Goal: Information Seeking & Learning: Learn about a topic

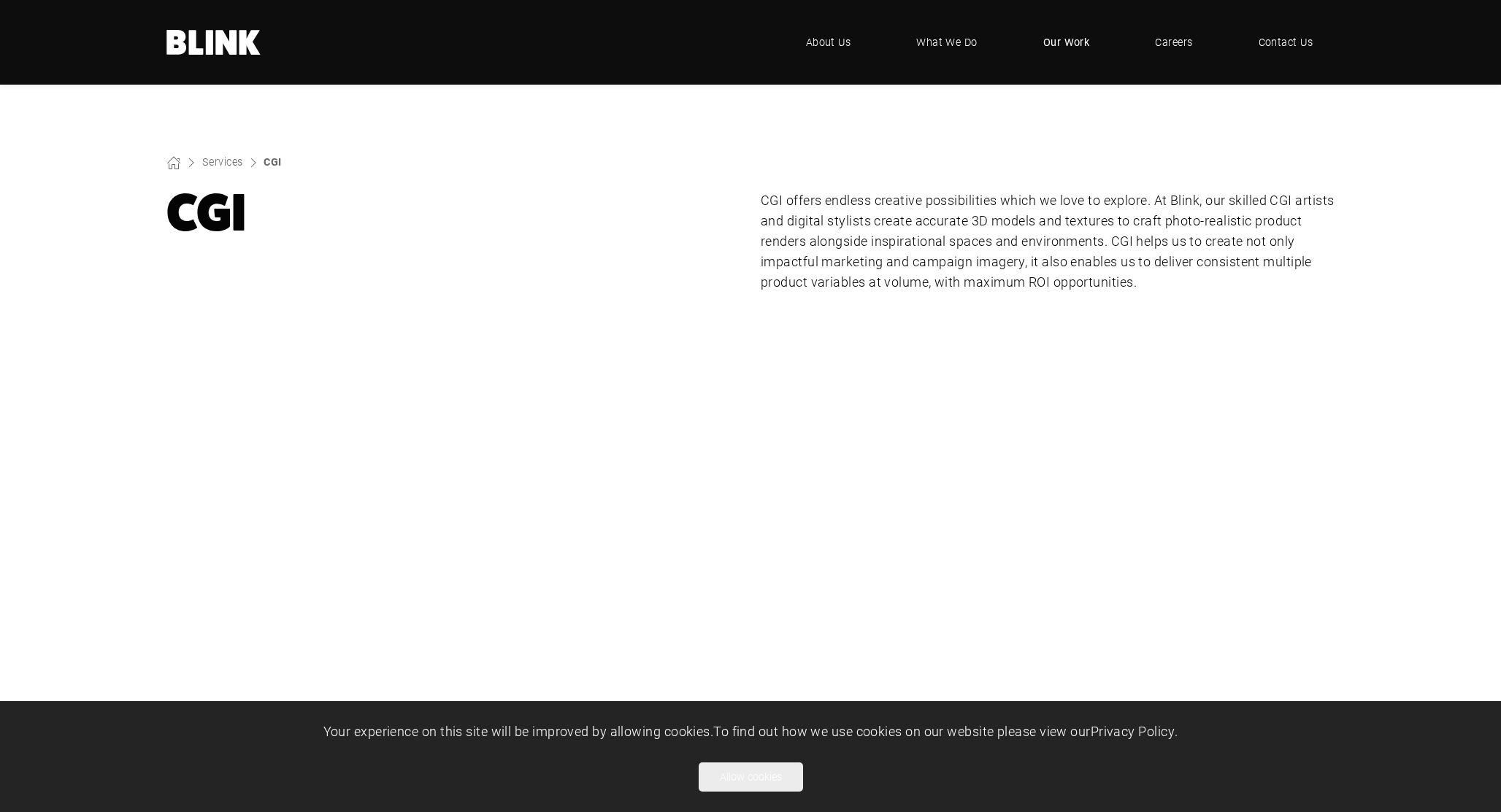
click at [1078, 35] on span "Our Work" at bounding box center [1066, 42] width 47 height 16
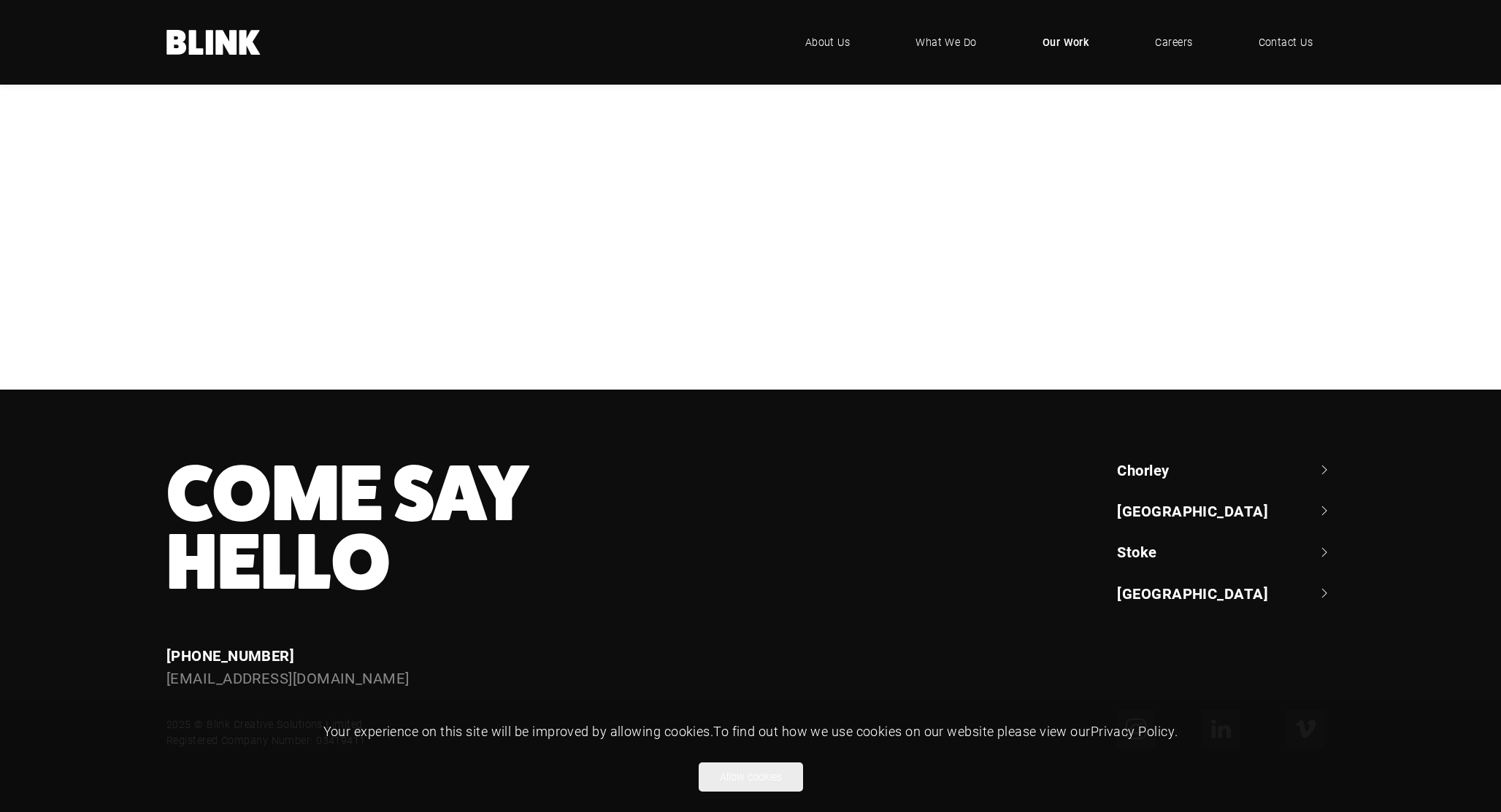
scroll to position [473, 0]
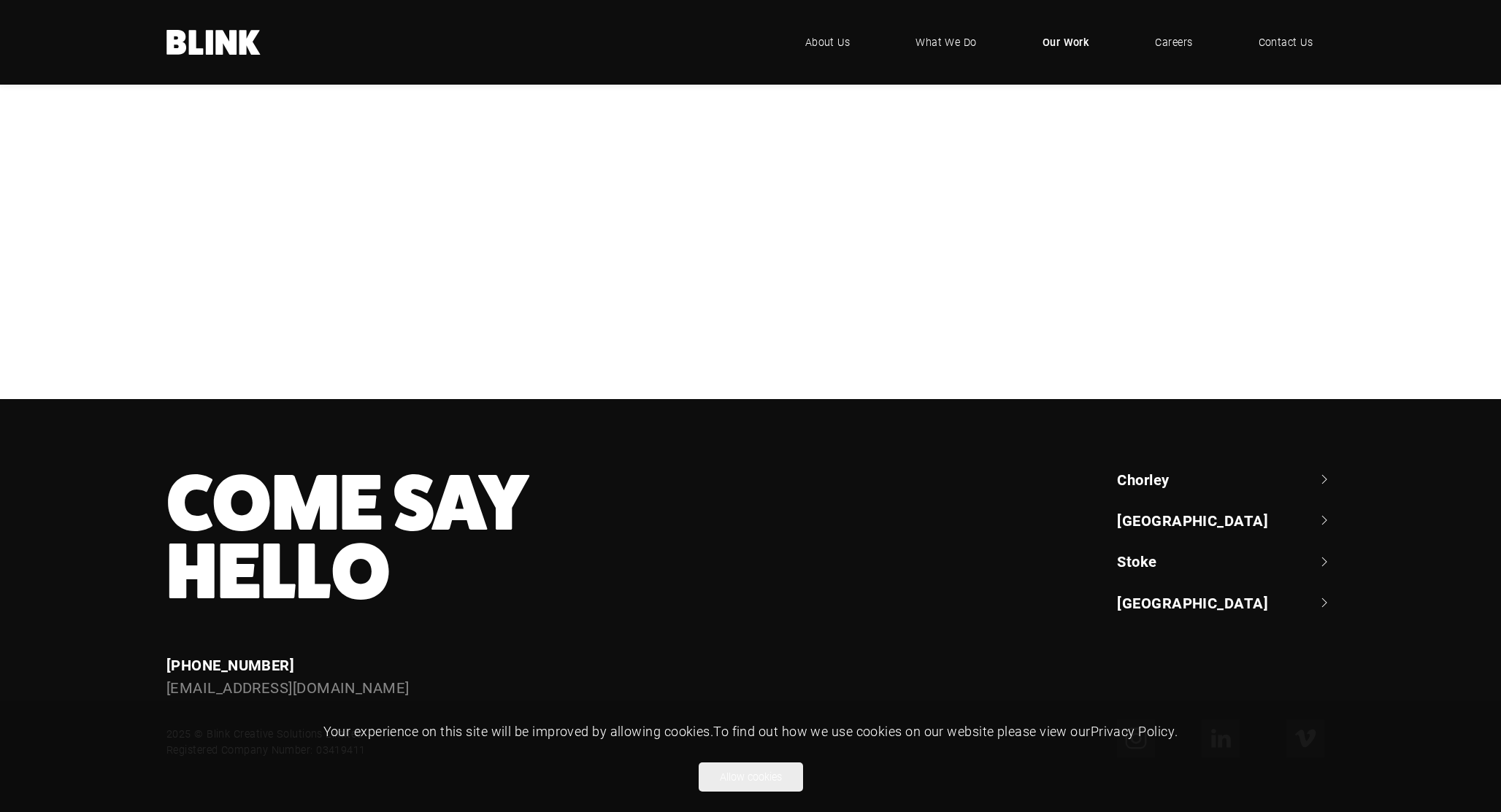
click at [0, 0] on div "NBrown" at bounding box center [0, 0] width 0 height 0
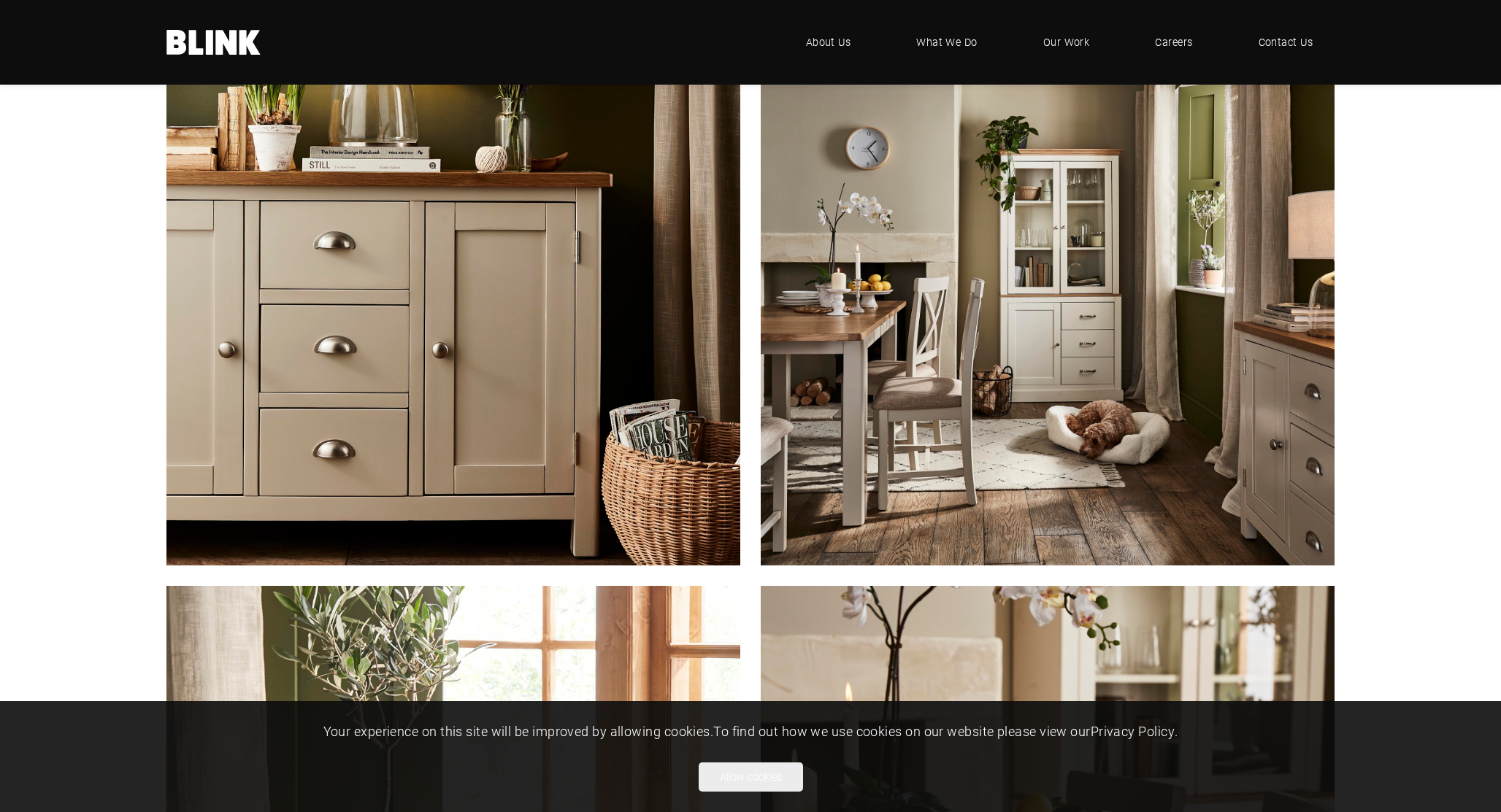
scroll to position [2369, 0]
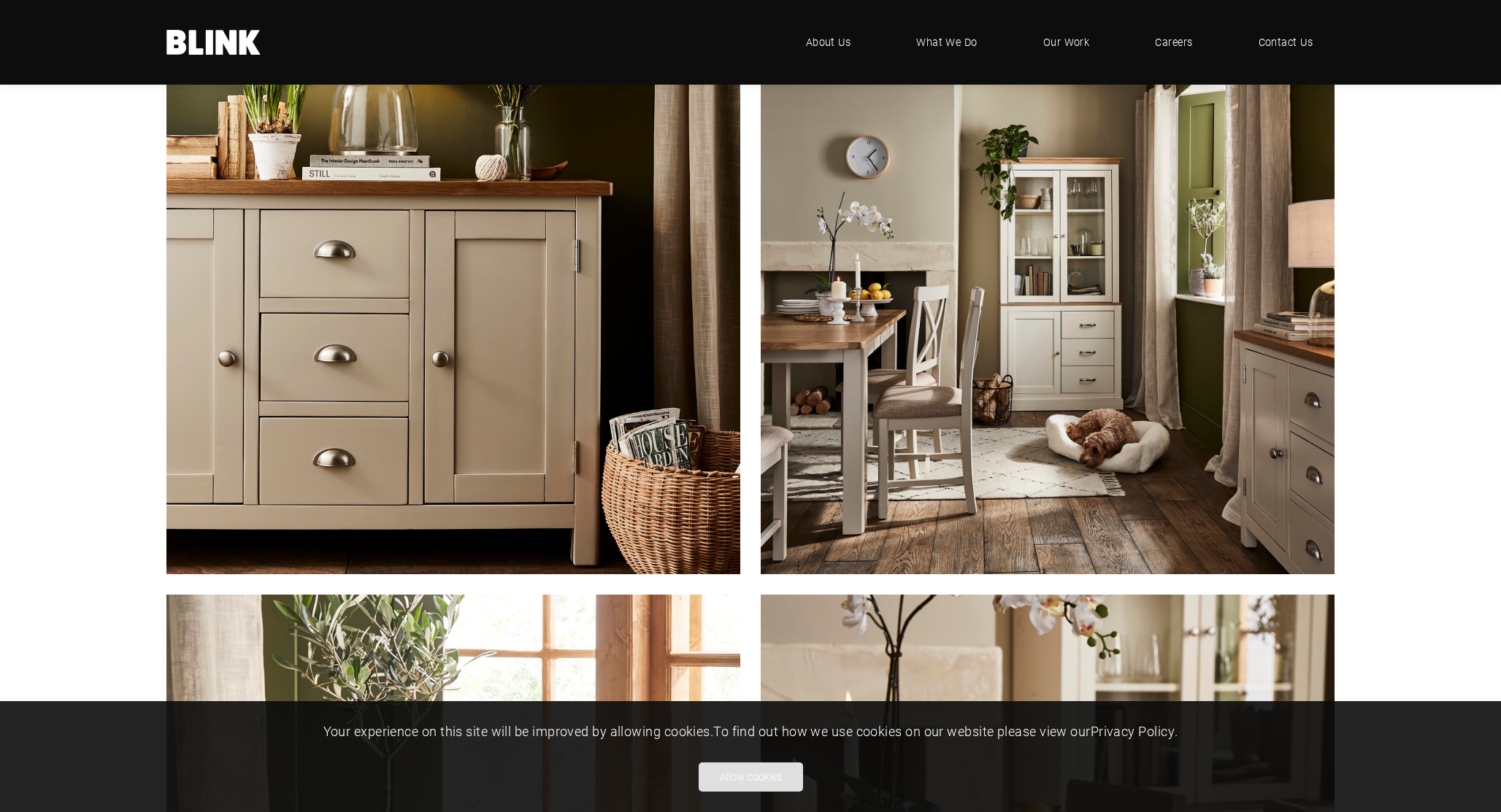
click at [777, 775] on button "Allow cookies" at bounding box center [750, 777] width 105 height 29
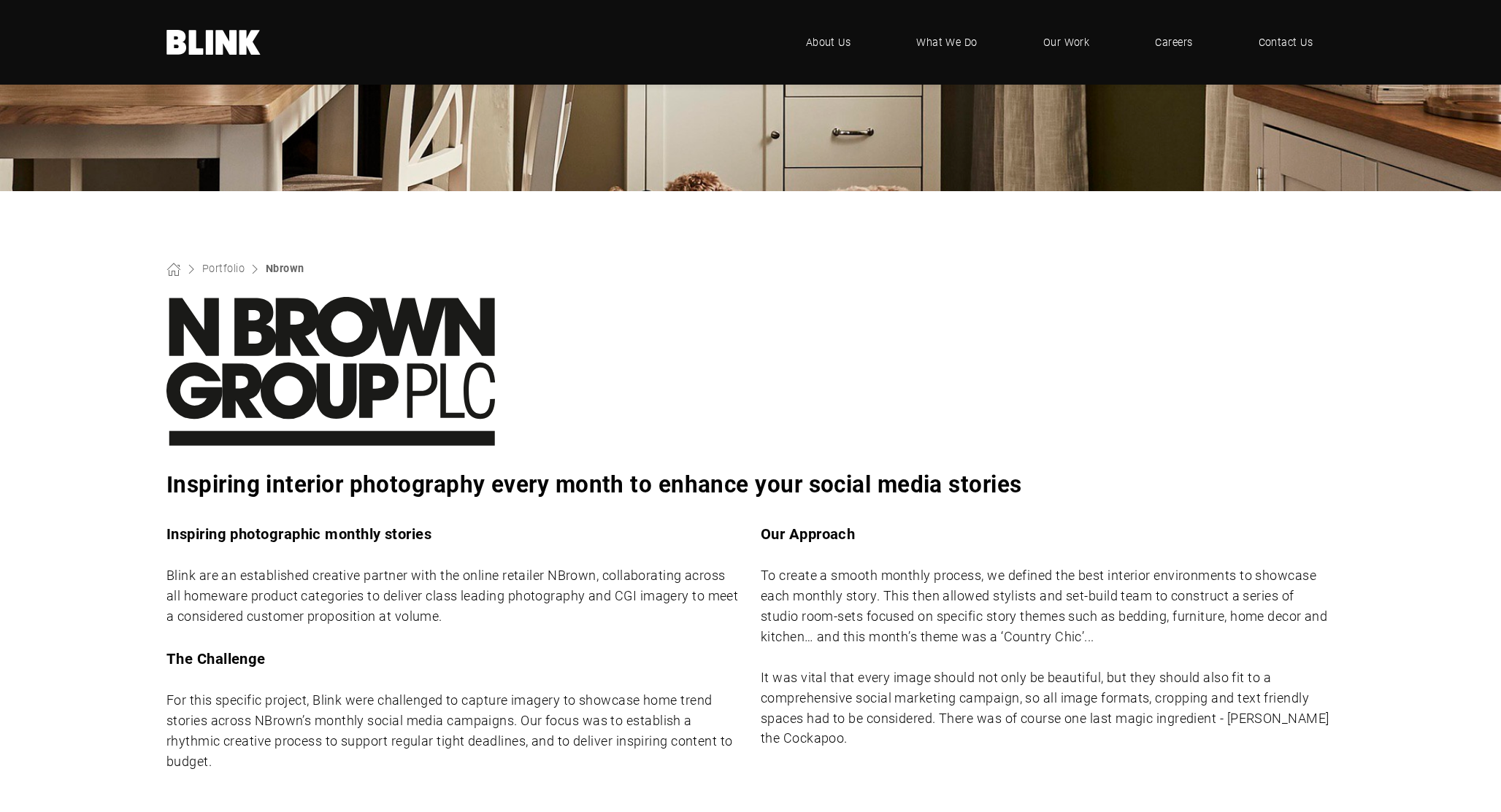
scroll to position [0, 0]
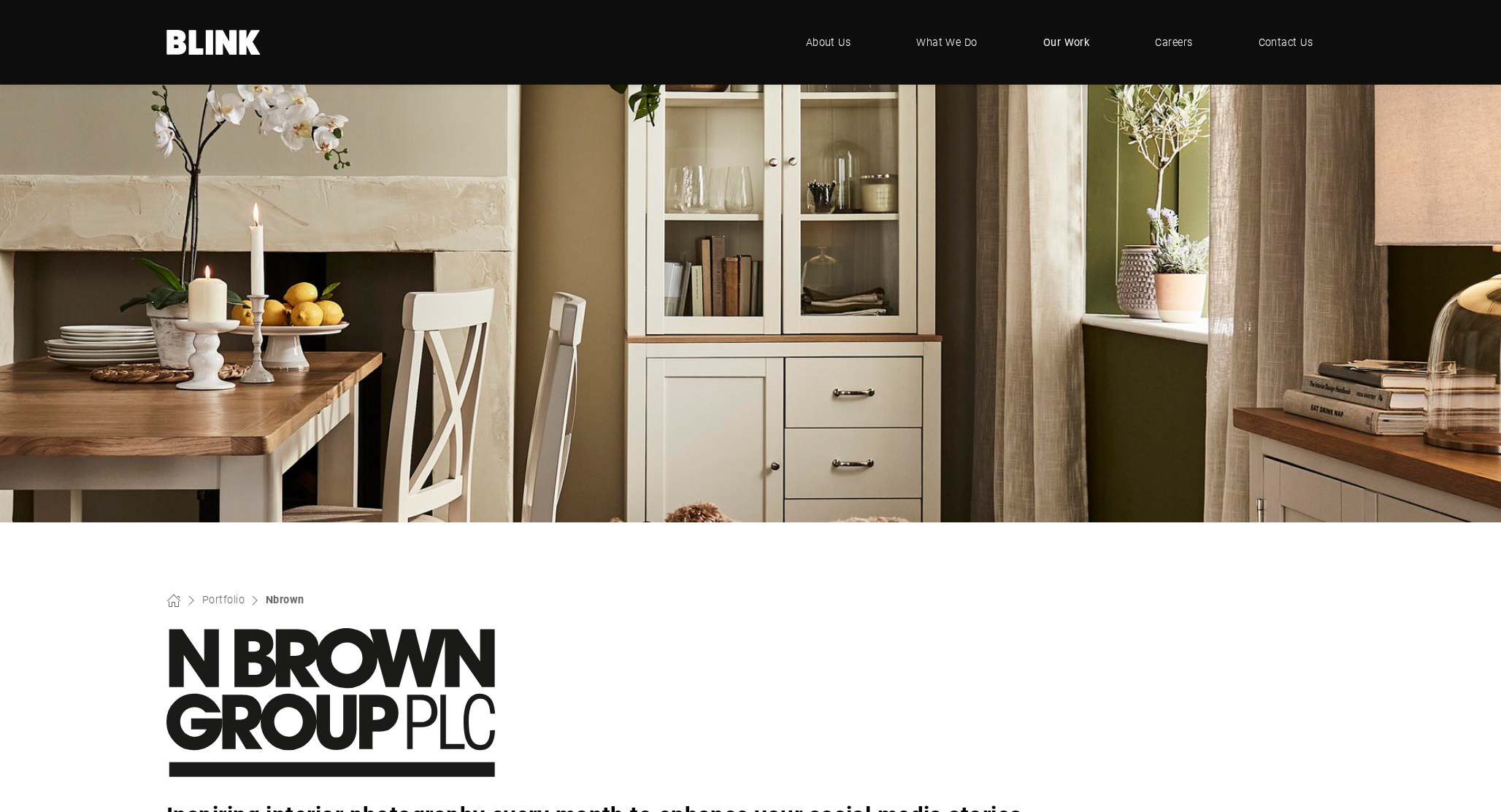
click at [1061, 45] on span "Our Work" at bounding box center [1066, 42] width 47 height 16
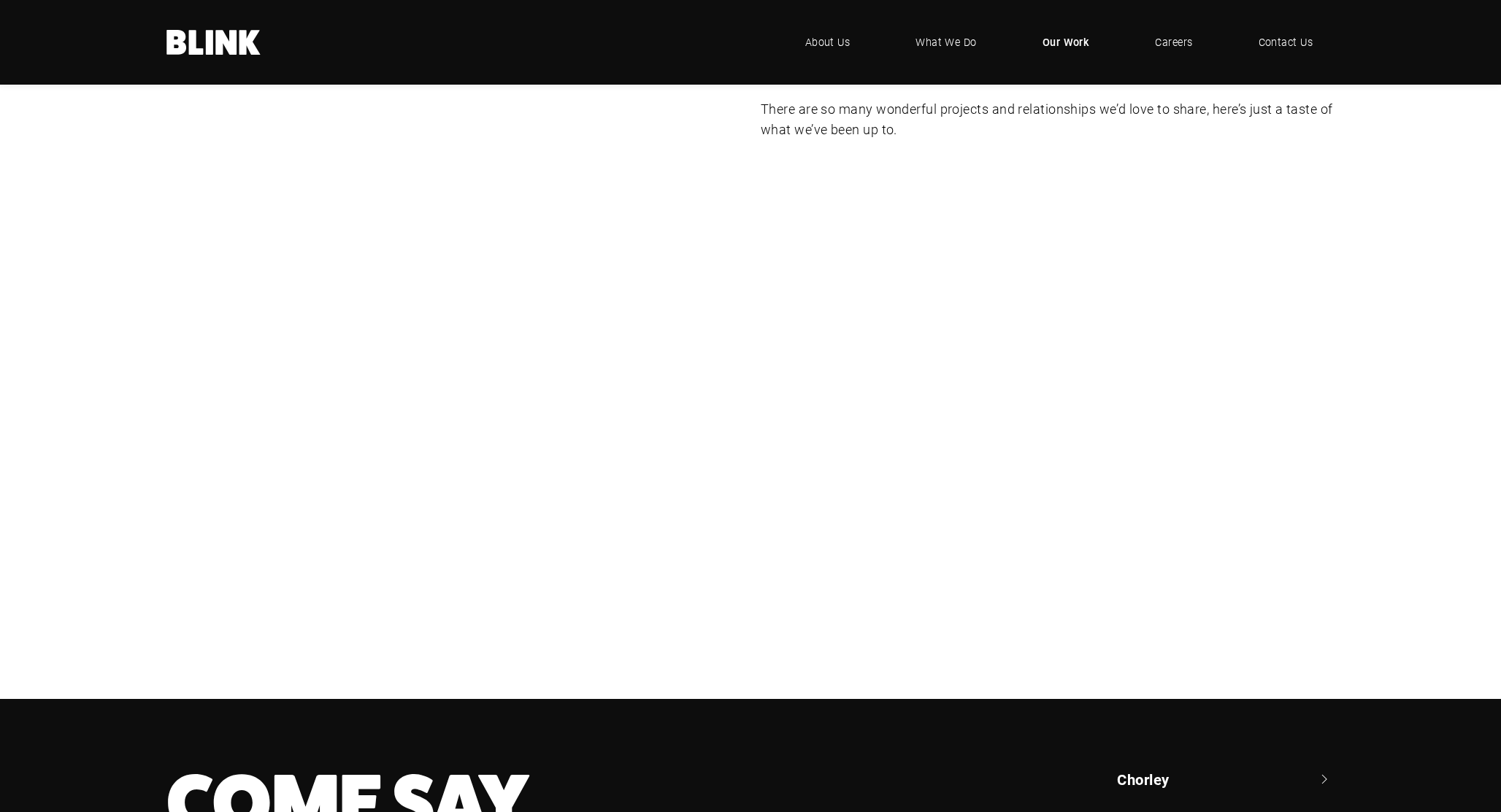
scroll to position [155, 0]
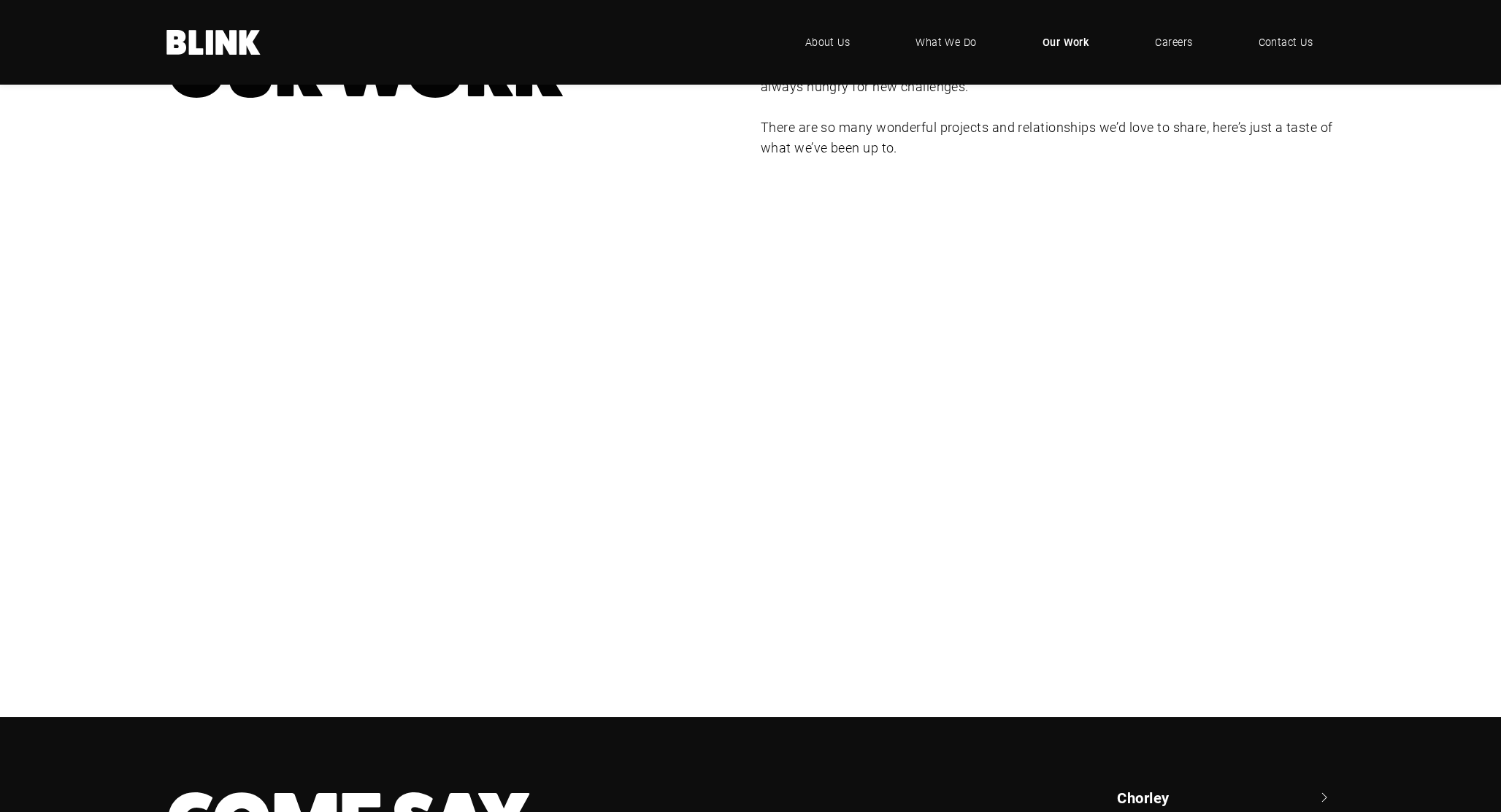
click at [0, 0] on div "Lampenwelt" at bounding box center [0, 0] width 0 height 0
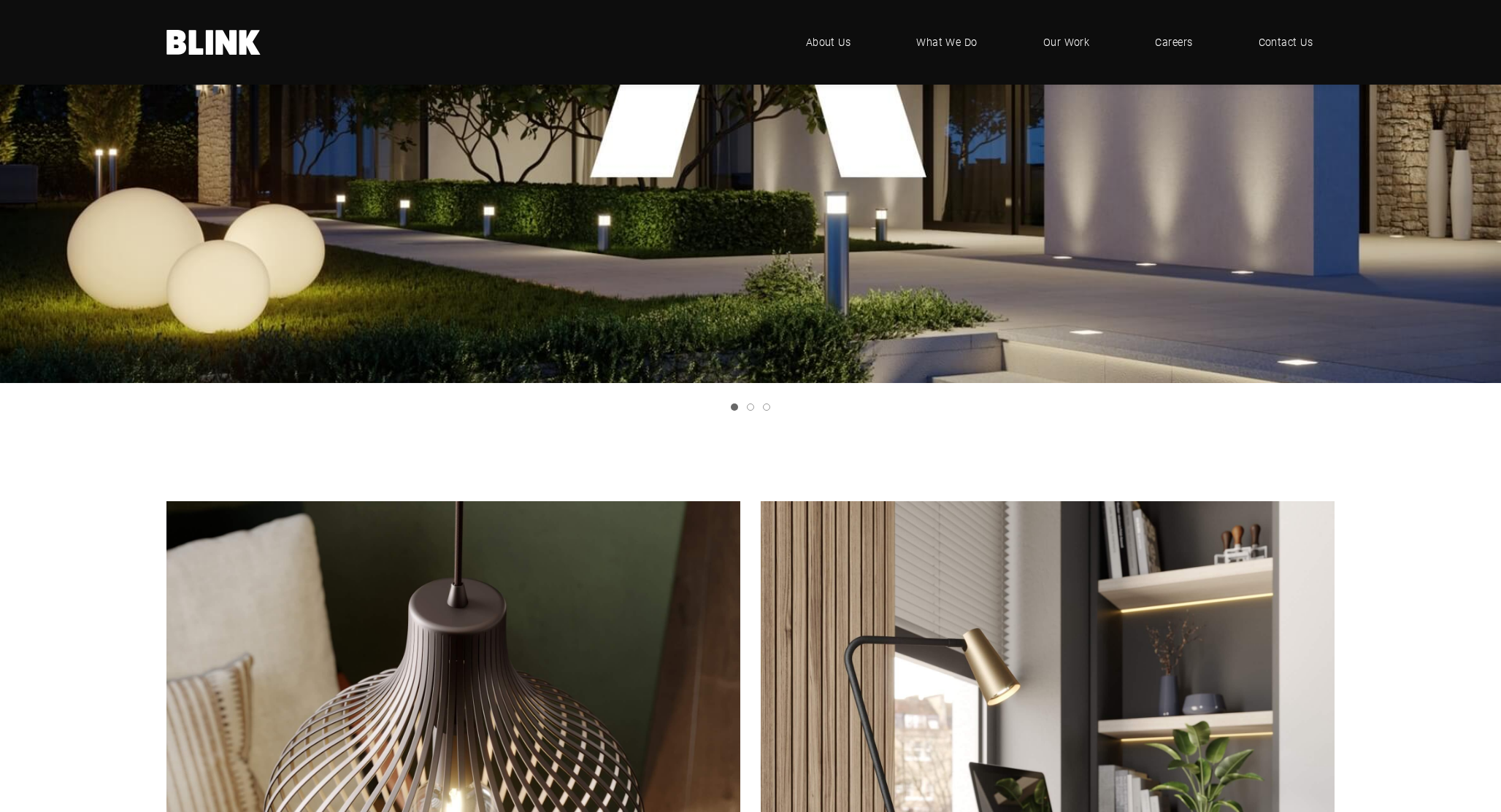
scroll to position [1061, 0]
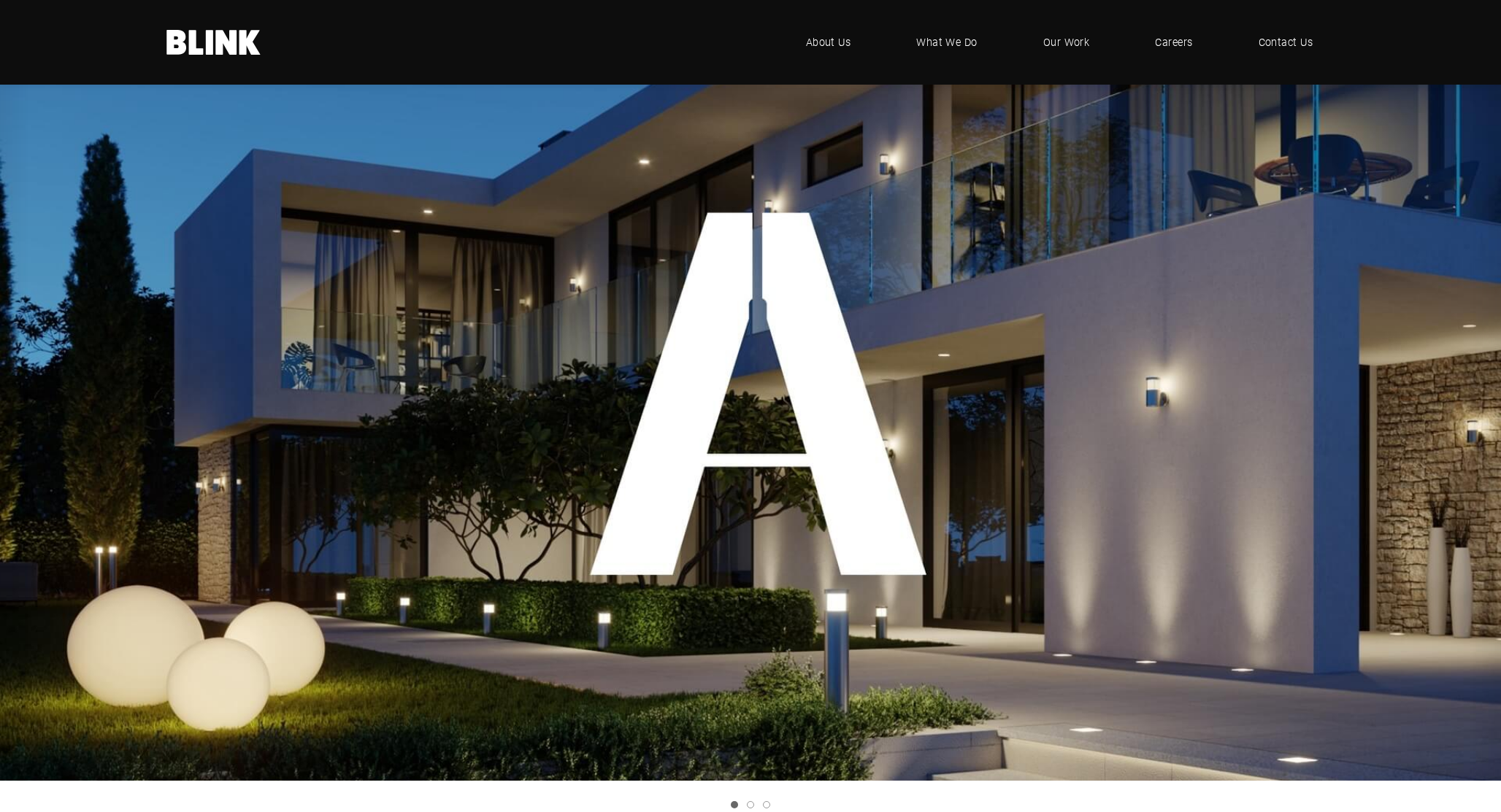
click at [0, 0] on link "Next slide" at bounding box center [0, 0] width 0 height 0
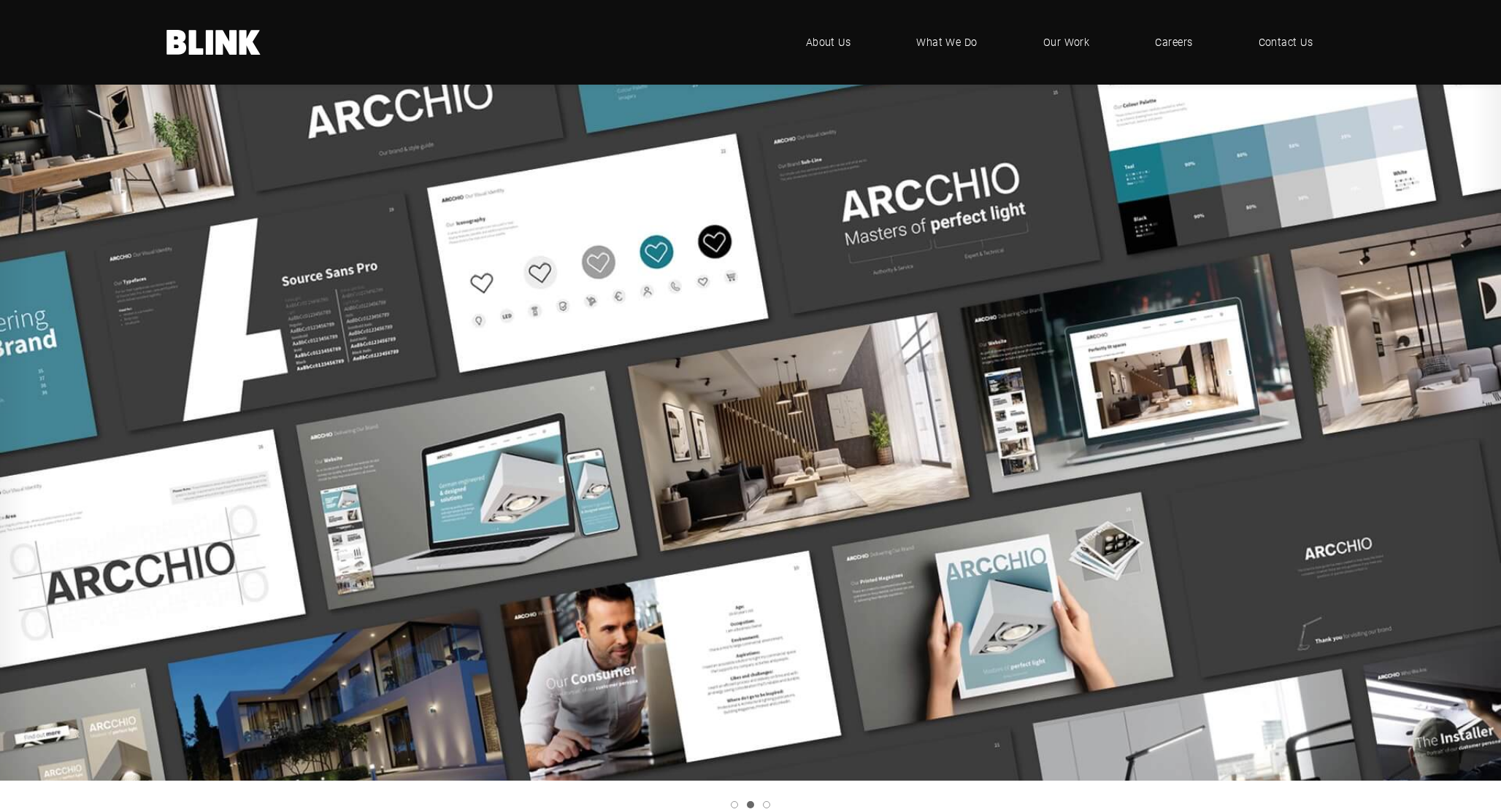
click at [0, 0] on link "Next slide" at bounding box center [0, 0] width 0 height 0
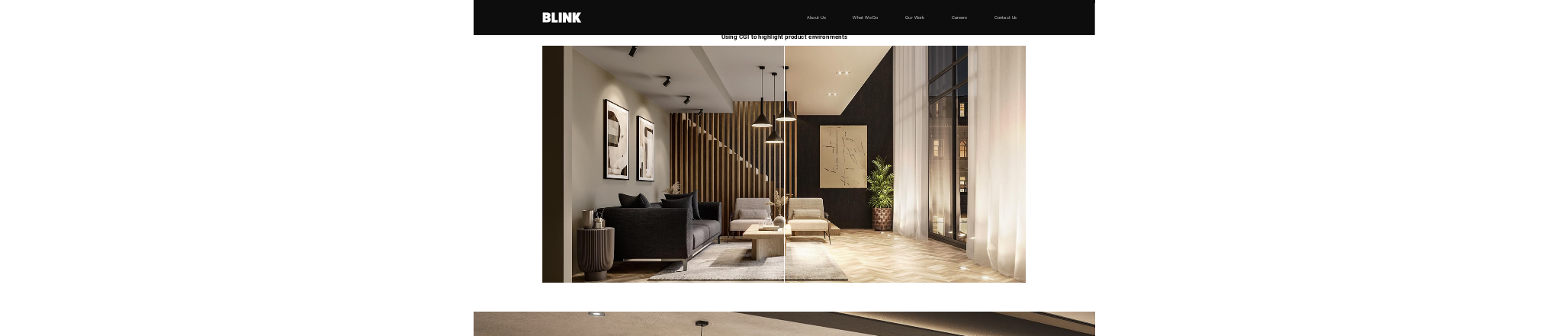
scroll to position [5288, 0]
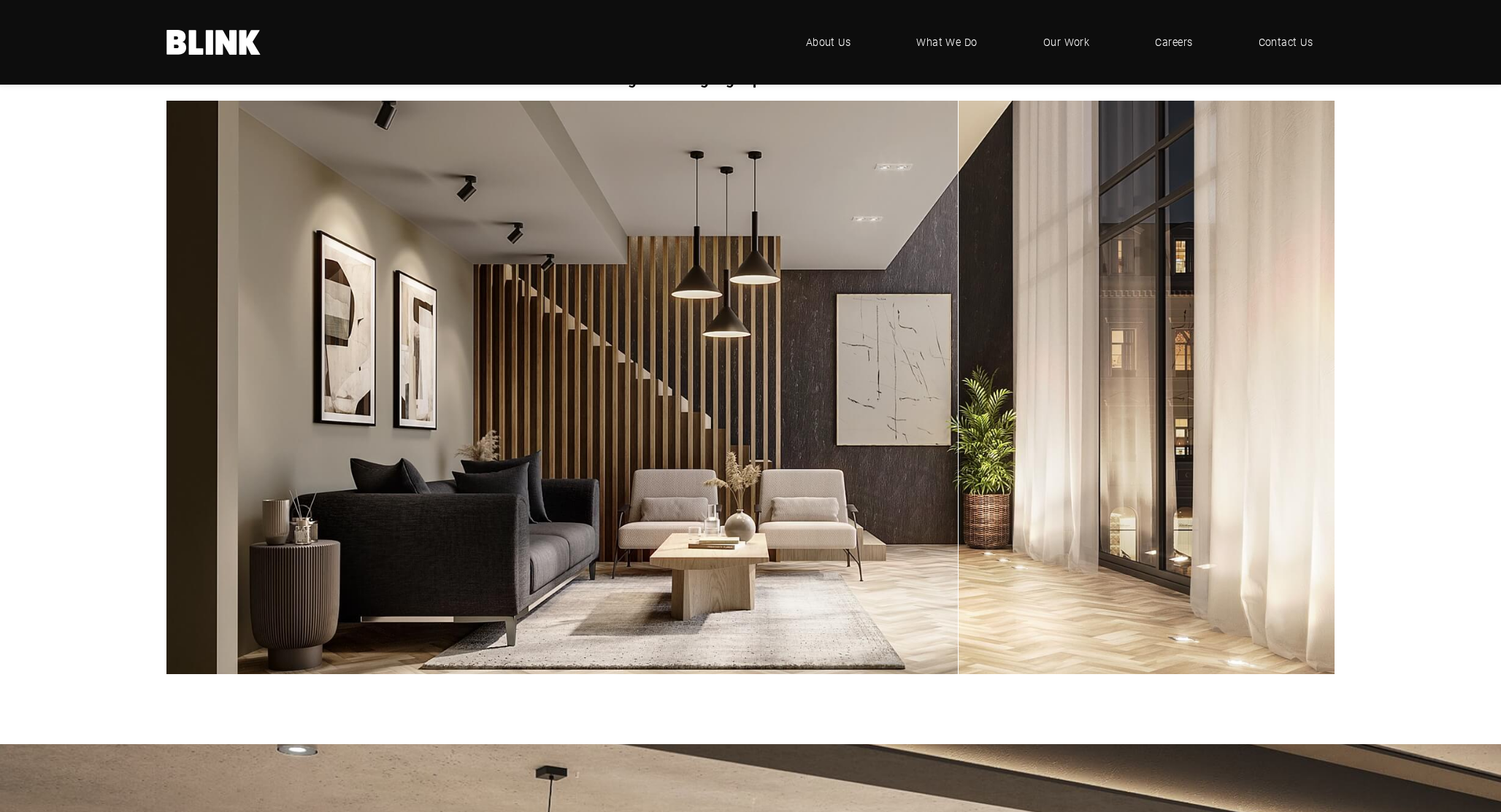
drag, startPoint x: 751, startPoint y: 348, endPoint x: 958, endPoint y: 317, distance: 209.3
click at [958, 317] on img "1 of 1" at bounding box center [750, 387] width 1168 height 574
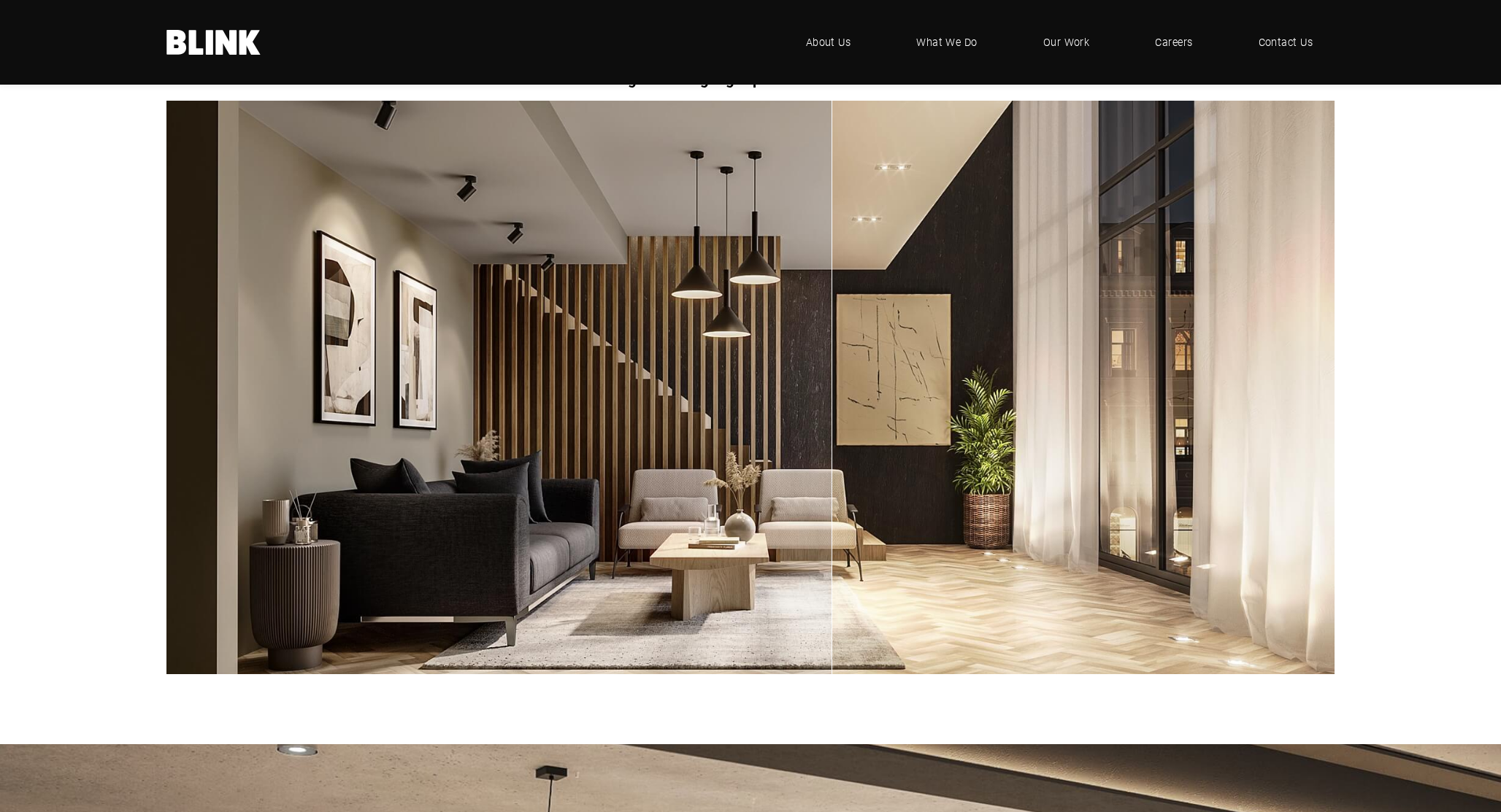
drag, startPoint x: 957, startPoint y: 583, endPoint x: 664, endPoint y: 580, distance: 293.0
click at [831, 580] on div "1 of 1" at bounding box center [831, 531] width 1 height 287
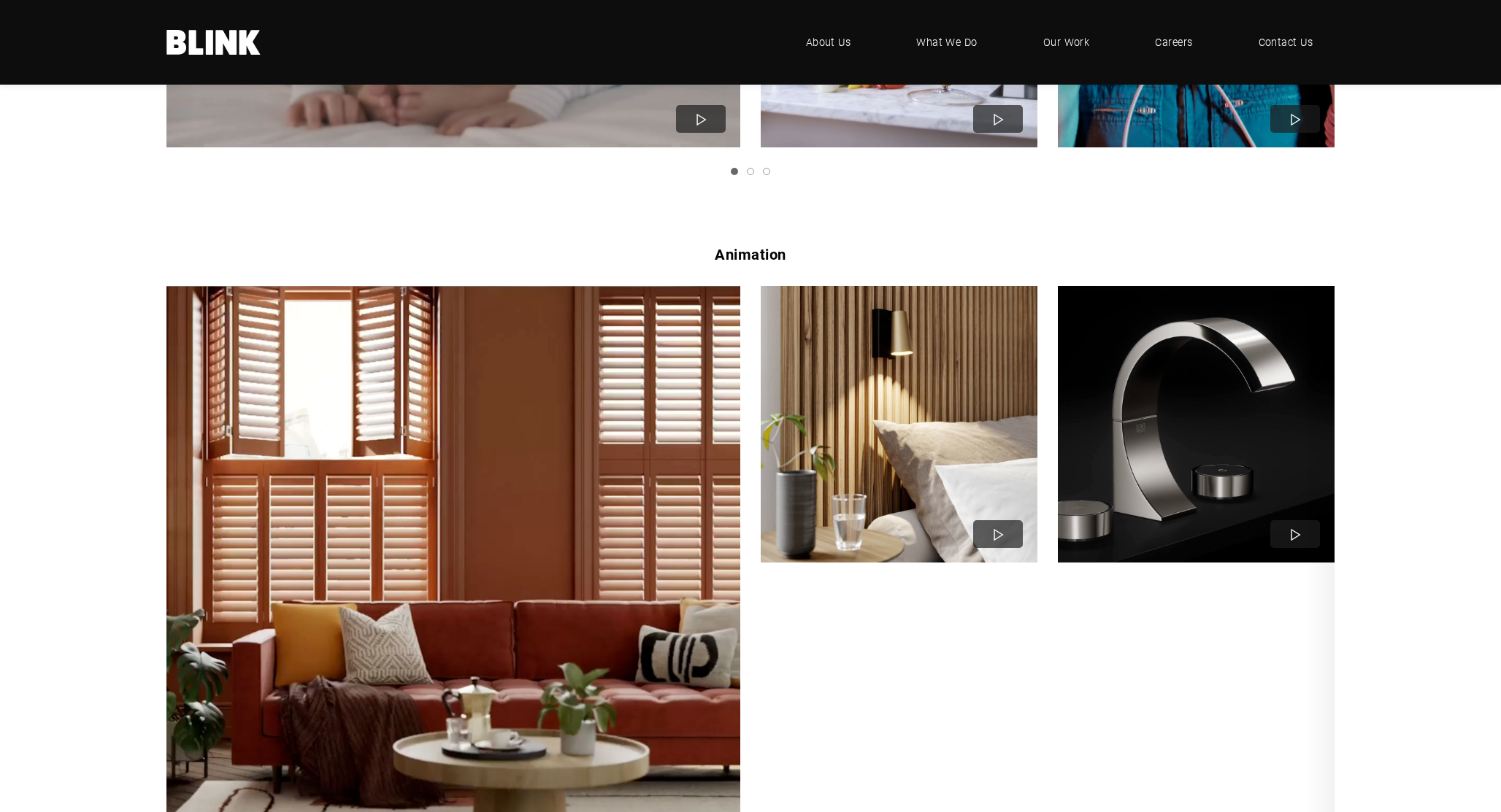
scroll to position [950, 0]
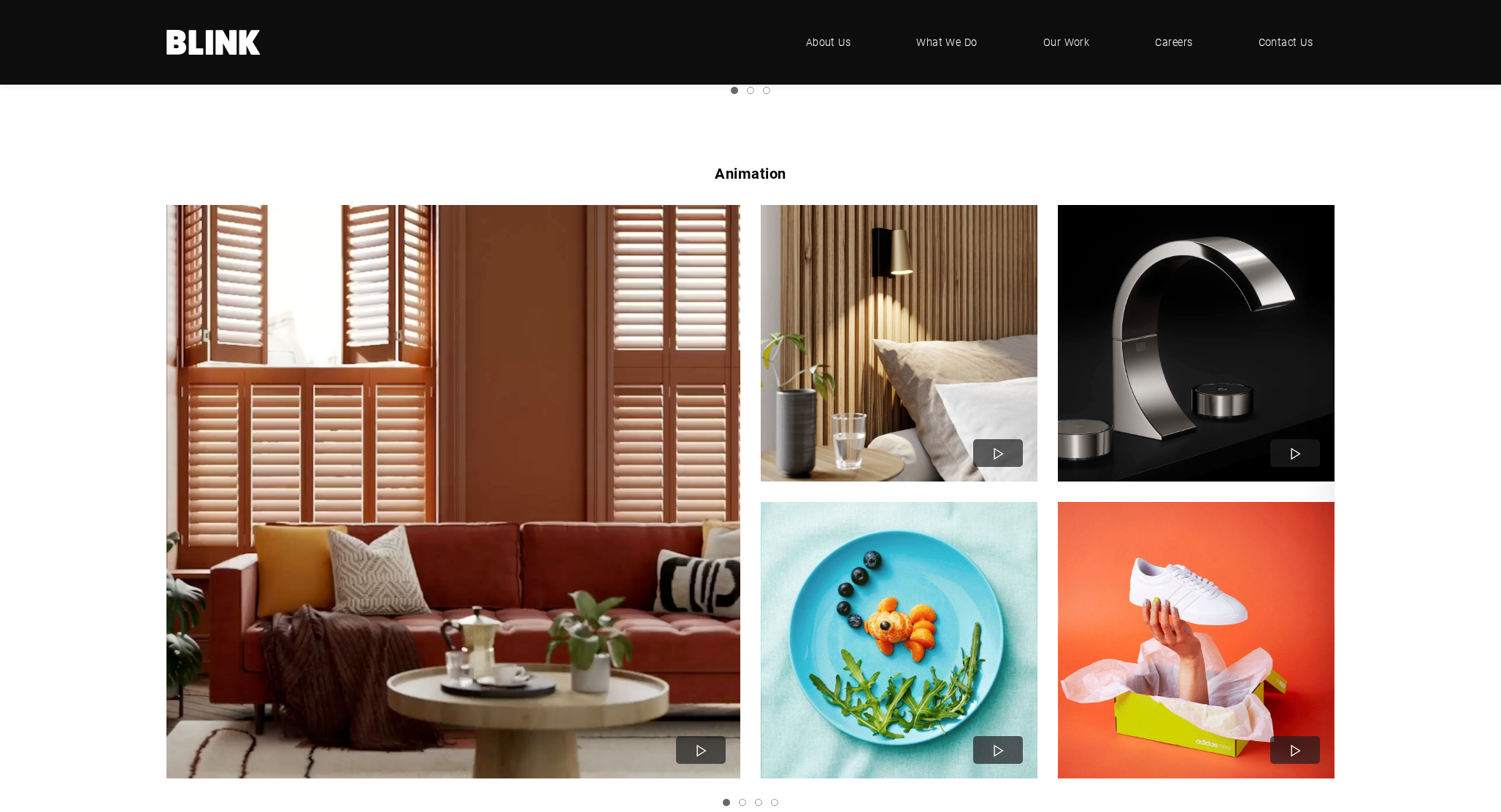
click at [625, 462] on img "1 of 4" at bounding box center [454, 492] width 632 height 631
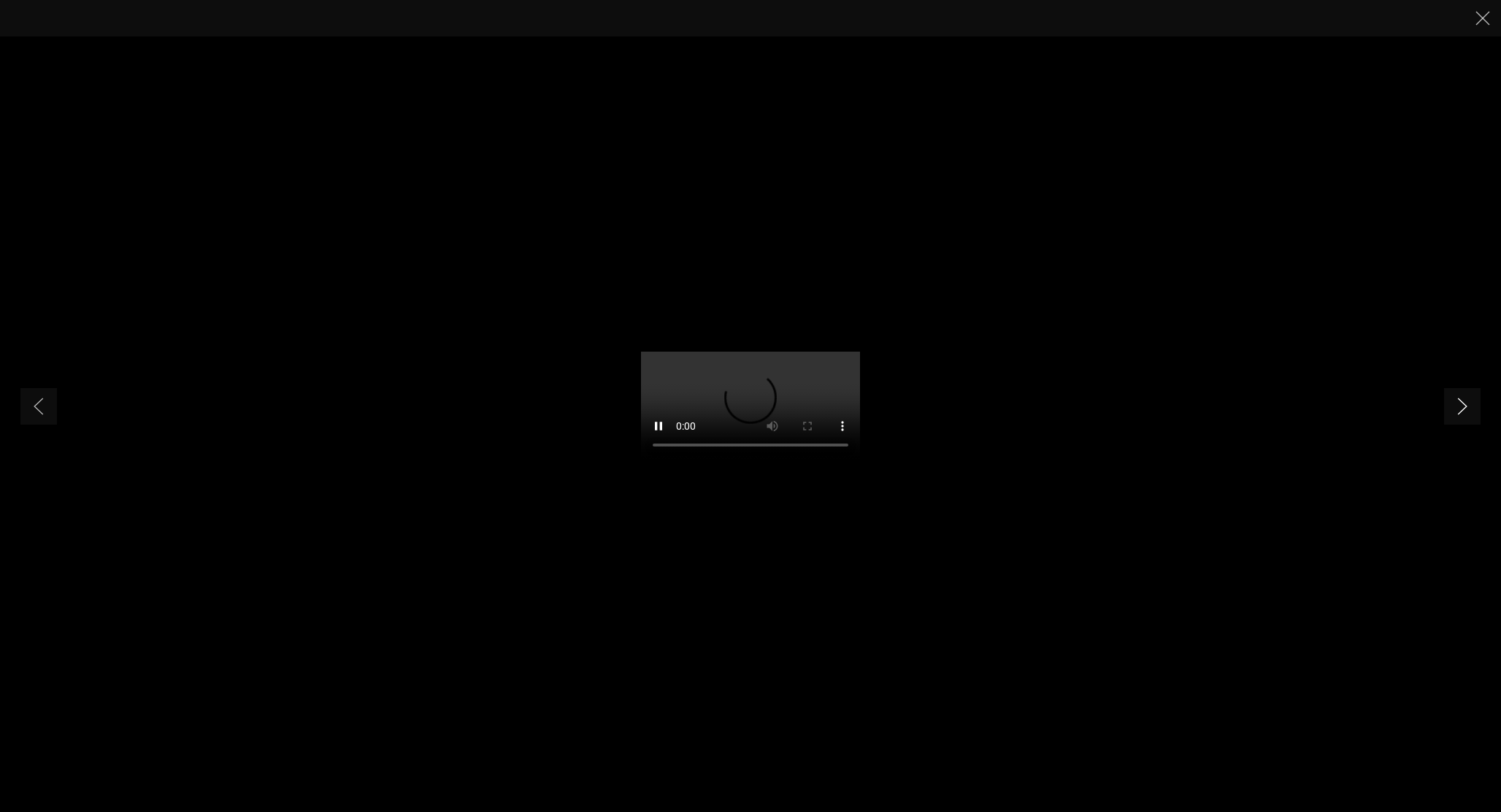
click at [1459, 406] on icon "Next slide" at bounding box center [1462, 406] width 10 height 17
click at [860, 405] on video "2 of 5" at bounding box center [750, 406] width 219 height 110
click at [1455, 412] on link "Next slide" at bounding box center [1462, 406] width 36 height 36
click at [1460, 404] on icon "Next slide" at bounding box center [1462, 406] width 10 height 17
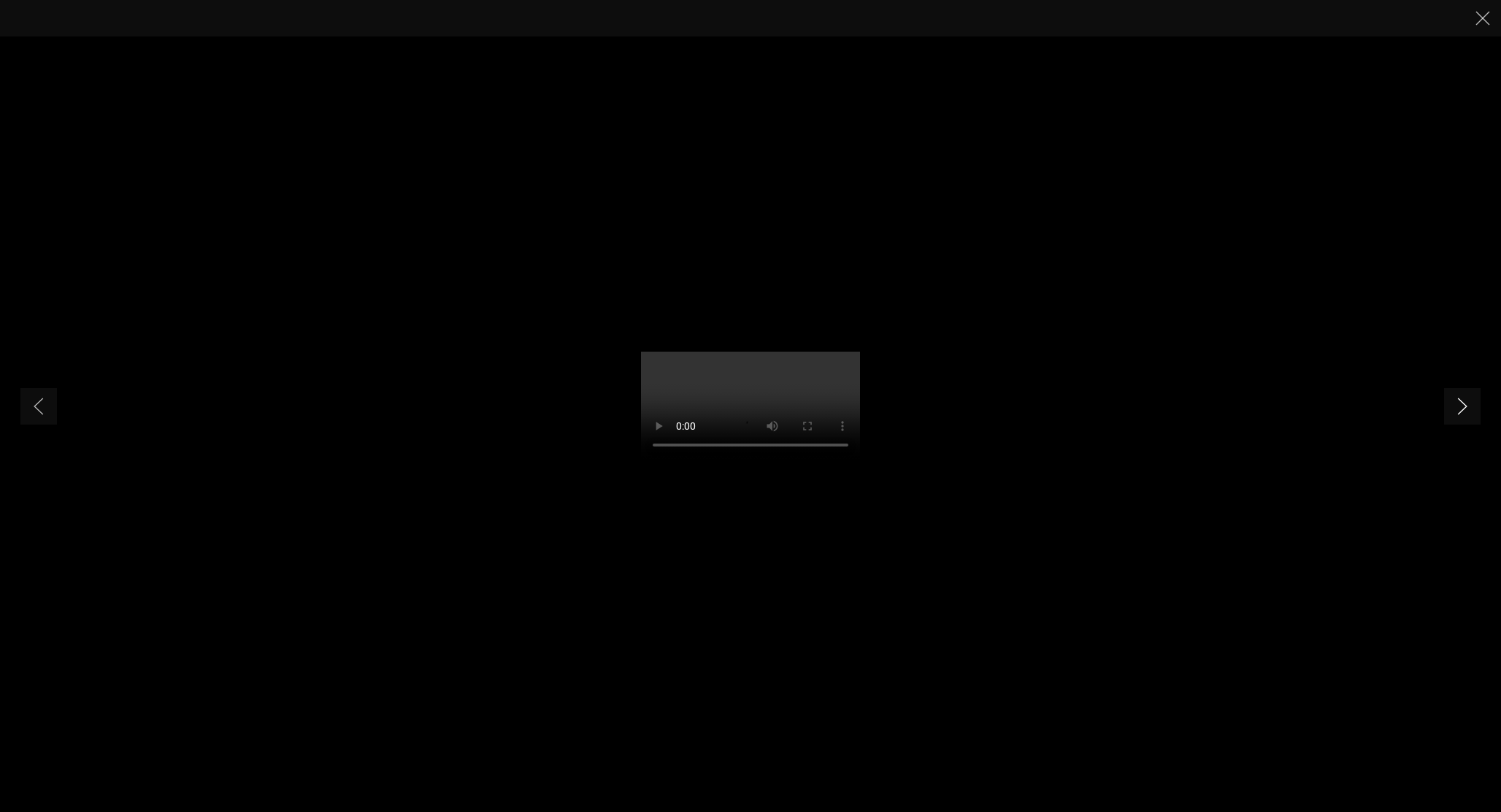
click at [1465, 405] on polyline "Next slide" at bounding box center [1462, 406] width 9 height 16
click at [1455, 397] on link "Next slide" at bounding box center [1462, 406] width 36 height 36
click at [51, 411] on link "Previous slide" at bounding box center [39, 406] width 36 height 36
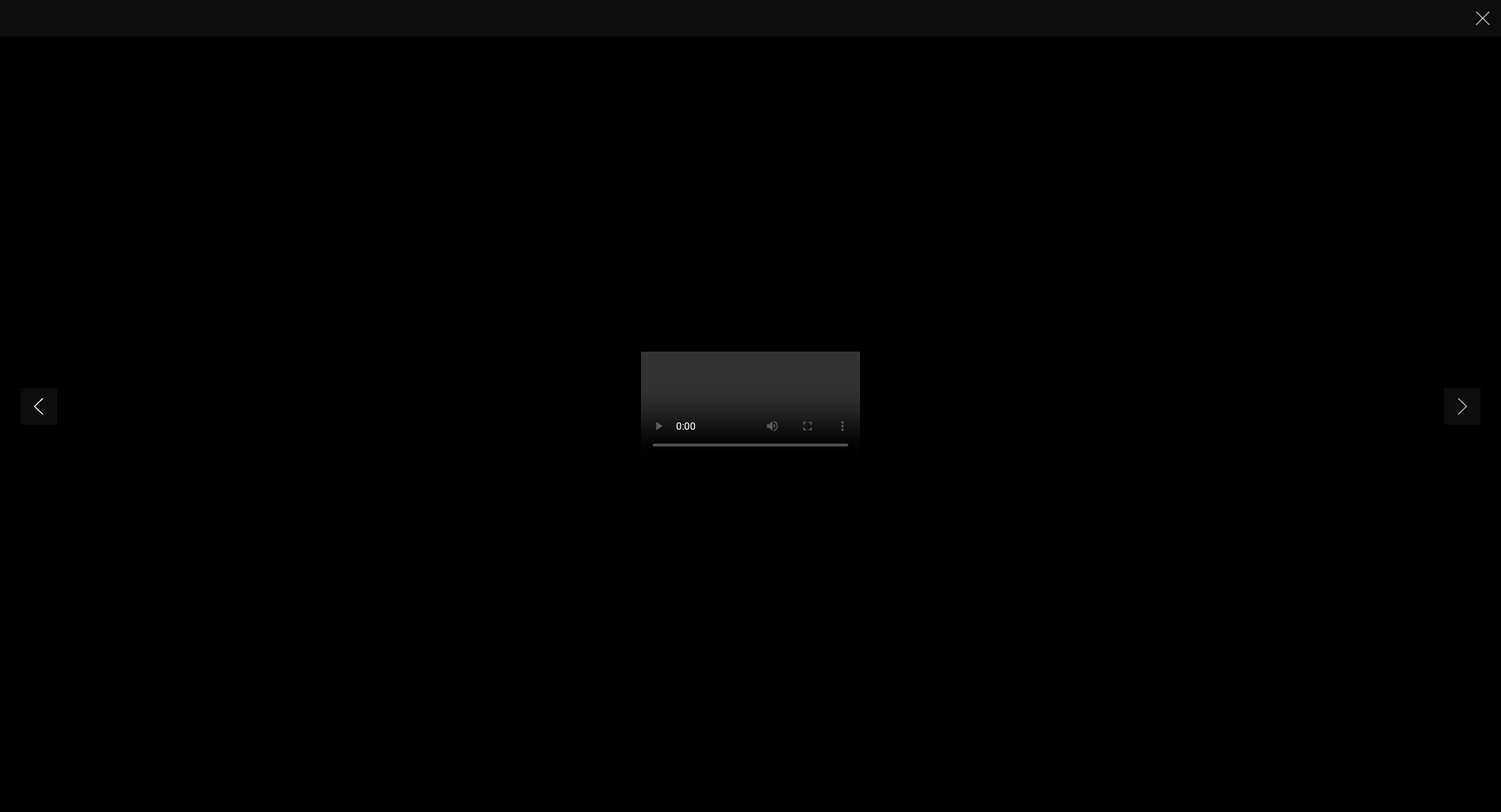
click at [51, 411] on link "Previous slide" at bounding box center [39, 406] width 36 height 36
